Goal: Information Seeking & Learning: Learn about a topic

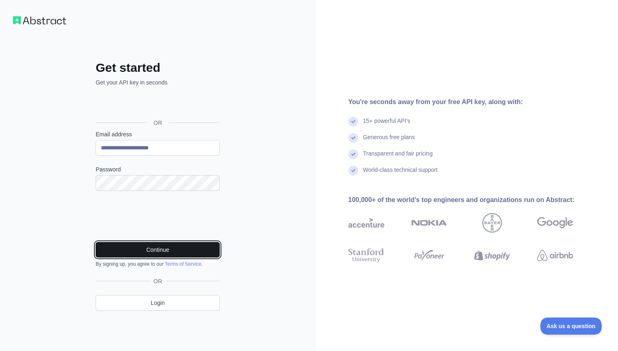
click at [178, 251] on button "Continue" at bounding box center [158, 250] width 124 height 16
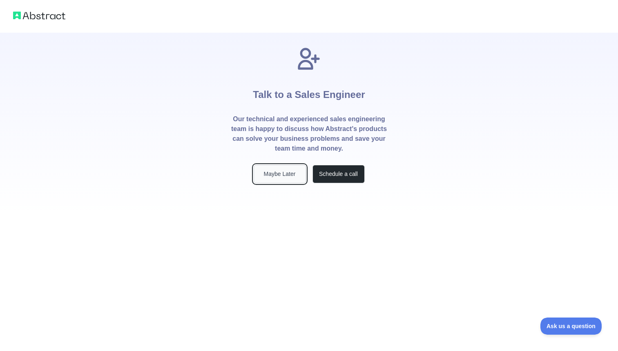
click at [288, 171] on button "Maybe Later" at bounding box center [279, 174] width 52 height 18
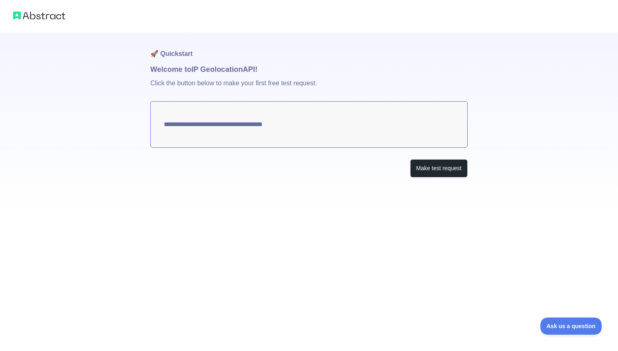
type textarea "**********"
click at [449, 172] on button "Make test request" at bounding box center [439, 168] width 58 height 18
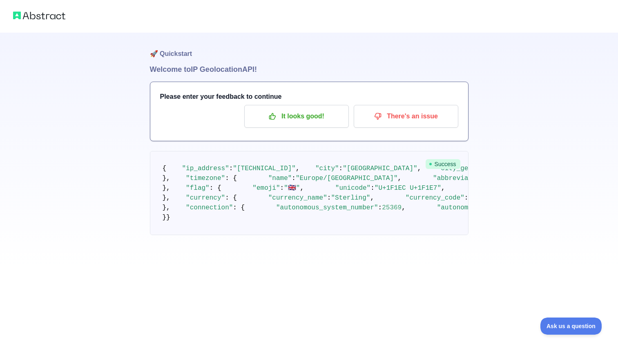
click at [264, 67] on h1 "Welcome to IP Geolocation API!" at bounding box center [309, 69] width 318 height 11
click at [242, 69] on h1 "Welcome to IP Geolocation API!" at bounding box center [309, 69] width 318 height 11
click at [181, 58] on h1 "🚀 Quickstart" at bounding box center [309, 48] width 318 height 31
click at [181, 52] on h1 "🚀 Quickstart" at bounding box center [309, 48] width 318 height 31
click at [306, 122] on p "It looks good!" at bounding box center [296, 116] width 92 height 14
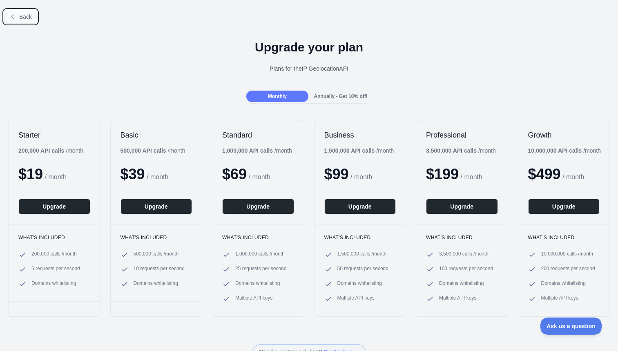
click at [34, 22] on button "Back" at bounding box center [20, 17] width 33 height 14
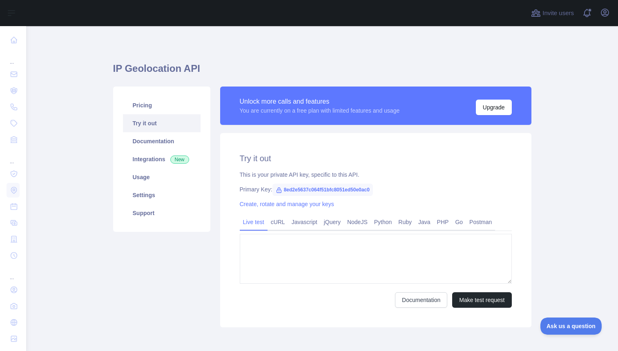
type textarea "**********"
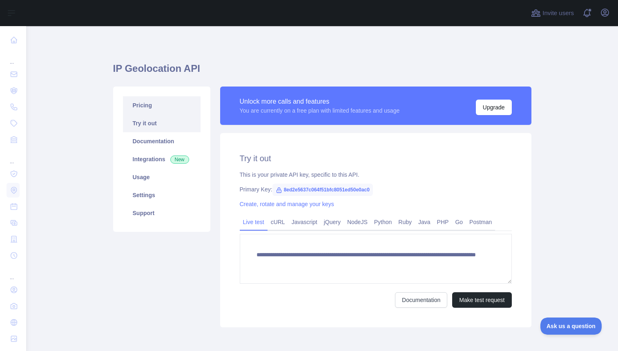
click at [160, 98] on link "Pricing" at bounding box center [162, 105] width 78 height 18
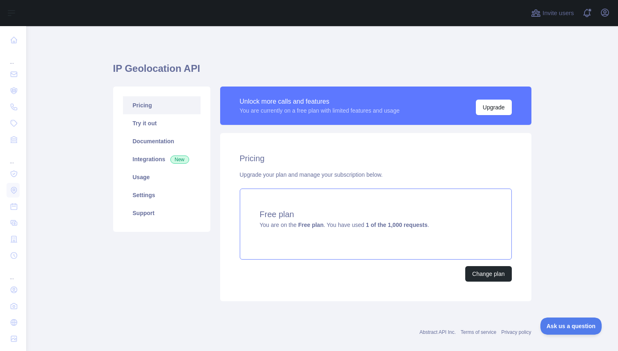
click at [366, 229] on div "Free plan You are on the Free plan . You have used 1 of the 1,000 requests ." at bounding box center [376, 224] width 272 height 71
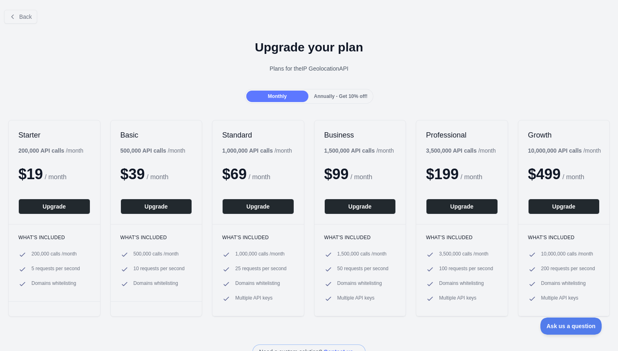
click at [23, 25] on div "Back" at bounding box center [309, 16] width 618 height 27
click at [27, 20] on button "Back" at bounding box center [20, 17] width 33 height 14
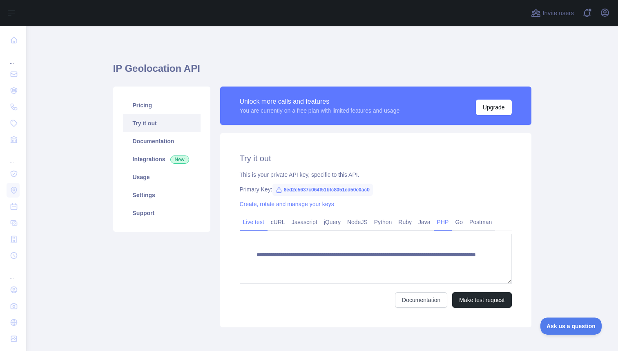
click at [447, 226] on link "PHP" at bounding box center [442, 222] width 18 height 13
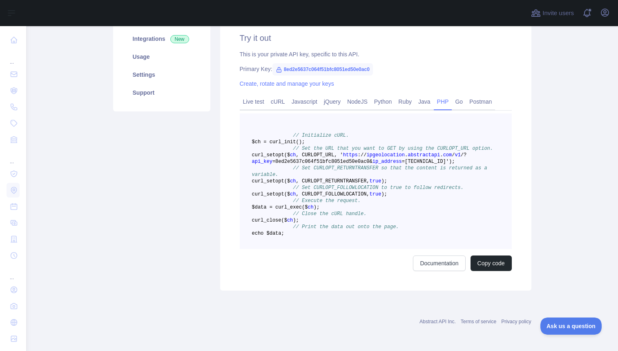
scroll to position [117, 0]
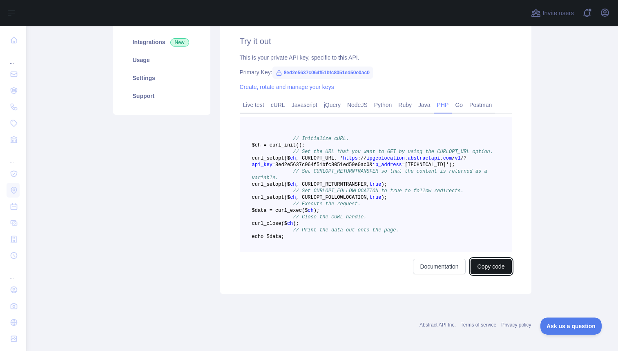
click at [487, 274] on button "Copy code" at bounding box center [490, 267] width 41 height 16
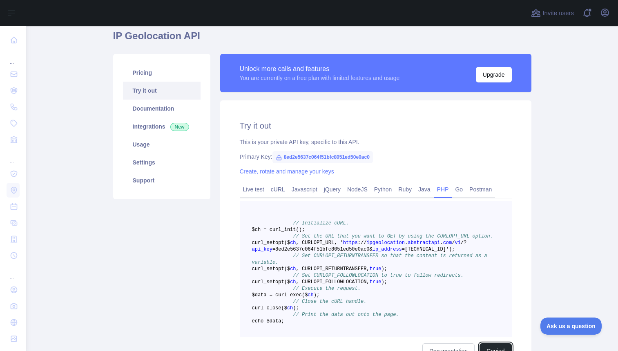
scroll to position [36, 0]
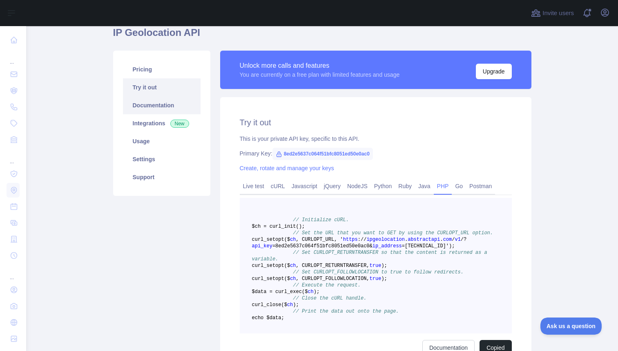
click at [180, 102] on link "Documentation" at bounding box center [162, 105] width 78 height 18
click at [149, 127] on link "Integrations New" at bounding box center [162, 123] width 78 height 18
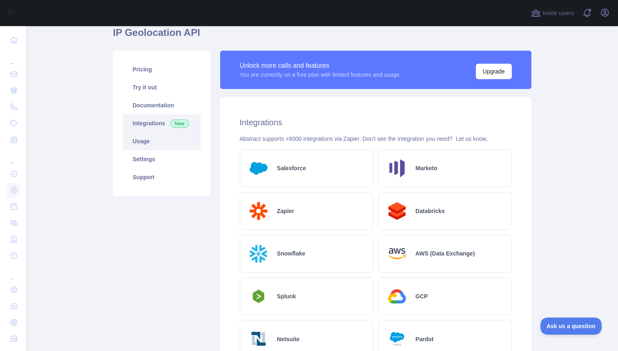
click at [152, 142] on link "Usage" at bounding box center [162, 141] width 78 height 18
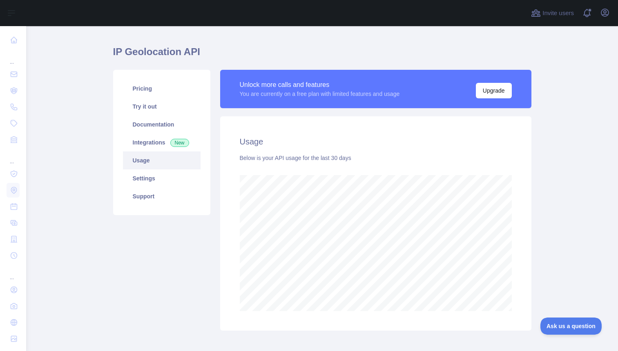
scroll to position [13, 0]
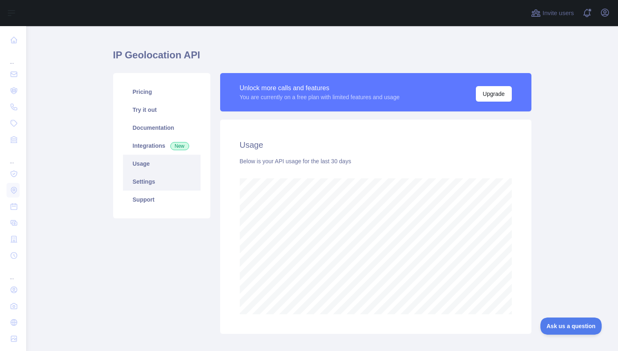
click at [171, 180] on link "Settings" at bounding box center [162, 182] width 78 height 18
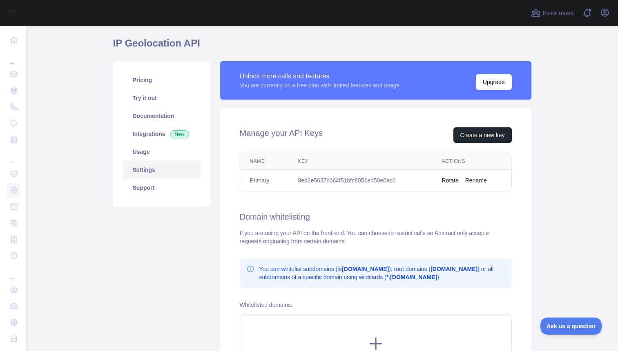
scroll to position [13, 0]
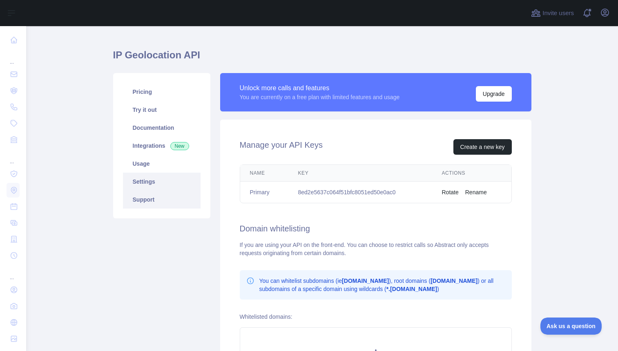
click at [165, 202] on link "Support" at bounding box center [162, 200] width 78 height 18
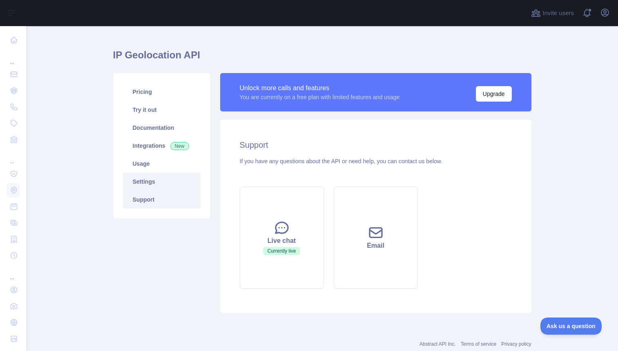
click at [151, 187] on link "Settings" at bounding box center [162, 182] width 78 height 18
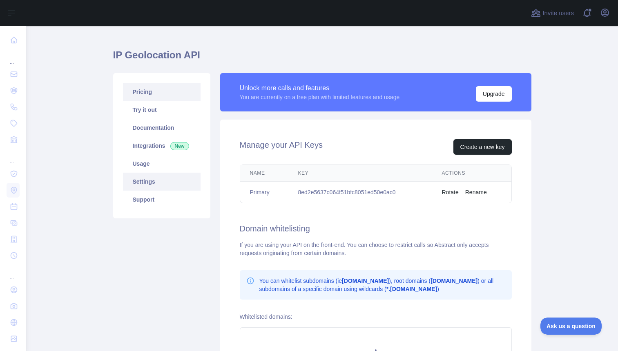
click at [173, 98] on link "Pricing" at bounding box center [162, 92] width 78 height 18
